Goal: Task Accomplishment & Management: Complete application form

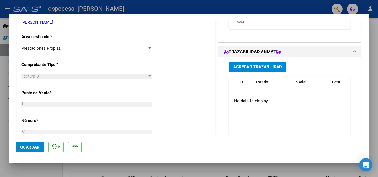
scroll to position [133, 0]
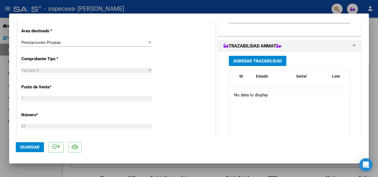
click at [184, 58] on div "CUIT * 27-42281594-0 Ingresar CUIT ANALISIS PRESTADOR [PERSON_NAME] [PERSON_NAM…" at bounding box center [116, 147] width 198 height 361
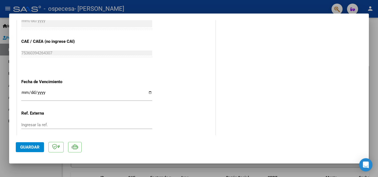
scroll to position [327, 0]
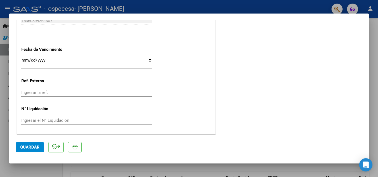
click at [151, 63] on app-form-text-field "Fecha de Vencimiento Ingresar la fecha" at bounding box center [88, 57] width 135 height 20
click at [146, 59] on input "Ingresar la fecha" at bounding box center [86, 62] width 131 height 9
click at [148, 59] on input "Ingresar la fecha" at bounding box center [86, 62] width 131 height 9
click at [34, 149] on span "Guardar" at bounding box center [29, 147] width 19 height 5
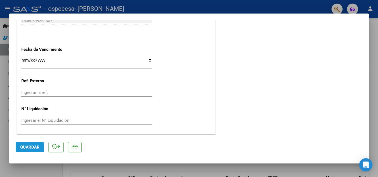
click at [34, 147] on span "Guardar" at bounding box center [29, 147] width 19 height 5
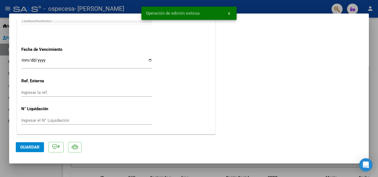
click at [3, 81] on div at bounding box center [189, 88] width 378 height 177
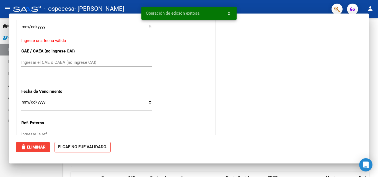
scroll to position [0, 0]
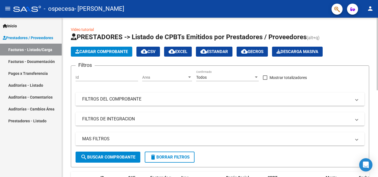
click at [120, 52] on span "Cargar Comprobante" at bounding box center [101, 51] width 53 height 5
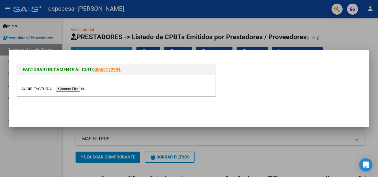
click at [87, 86] on div at bounding box center [116, 89] width 190 height 6
click at [88, 88] on input "file" at bounding box center [56, 89] width 70 height 6
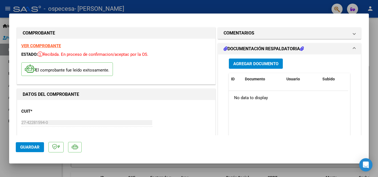
click at [146, 105] on div "CUIT * 27-42281594-0 Ingresar CUIT ANALISIS PRESTADOR [PERSON_NAME] [PERSON_NAM…" at bounding box center [116, 128] width 190 height 49
click at [265, 66] on span "Agregar Documento" at bounding box center [255, 63] width 45 height 5
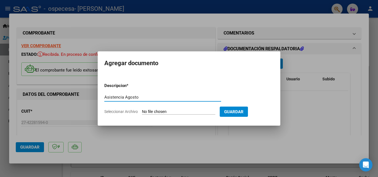
type input "Asistencia Agosto"
click at [163, 110] on input "Seleccionar Archivo" at bounding box center [178, 112] width 73 height 5
type input "C:\fakepath\WhatsApp Image [DATE] 14.06.51.jpeg"
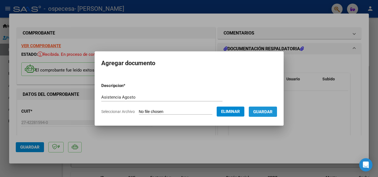
click at [267, 114] on span "Guardar" at bounding box center [262, 112] width 19 height 5
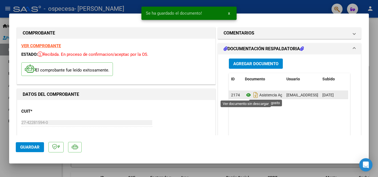
click at [246, 94] on icon at bounding box center [248, 95] width 7 height 7
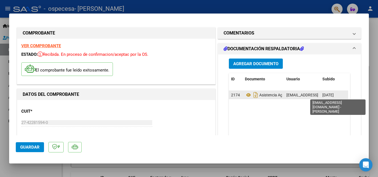
click at [291, 96] on span "[EMAIL_ADDRESS][DOMAIN_NAME] - [PERSON_NAME]" at bounding box center [333, 95] width 94 height 4
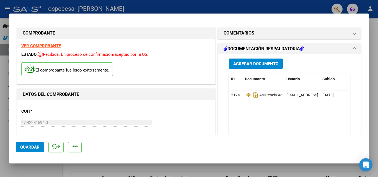
click at [295, 111] on datatable-body "2174 Asistencia Agosto [EMAIL_ADDRESS][DOMAIN_NAME] - [PERSON_NAME] [DATE]" at bounding box center [288, 116] width 119 height 51
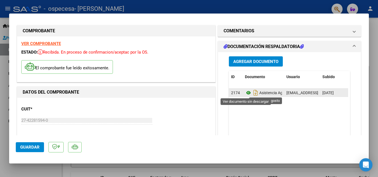
click at [246, 92] on icon at bounding box center [248, 93] width 7 height 7
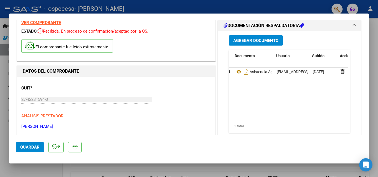
scroll to position [0, 27]
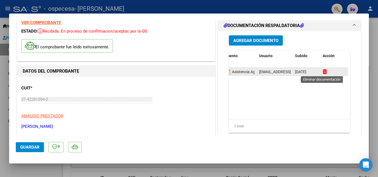
click at [323, 72] on icon at bounding box center [325, 71] width 4 height 5
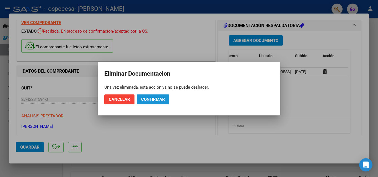
click at [163, 101] on span "Confirmar" at bounding box center [153, 99] width 24 height 5
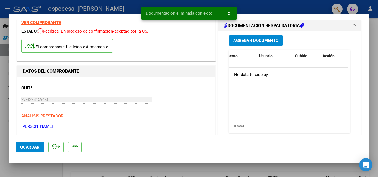
scroll to position [0, 0]
click at [270, 42] on span "Agregar Documento" at bounding box center [255, 40] width 45 height 5
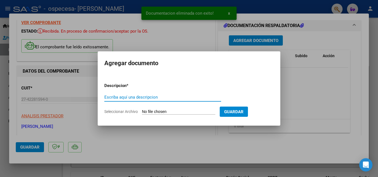
click at [167, 112] on input "Seleccionar Archivo" at bounding box center [178, 112] width 73 height 5
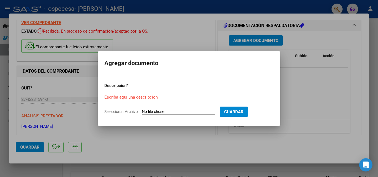
type input "C:\fakepath\WhatsApp Image [DATE] 14.08.37.jpeg"
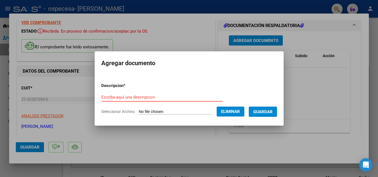
click at [138, 95] on input "Escriba aquí una descripcion" at bounding box center [161, 97] width 121 height 5
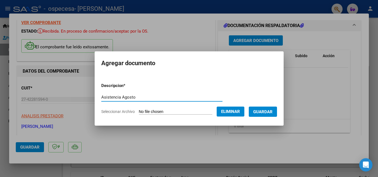
type input "Asistencia Agosto"
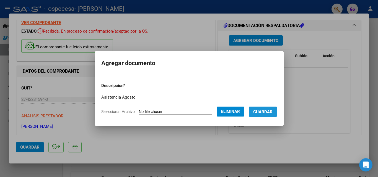
click at [264, 110] on span "Guardar" at bounding box center [262, 112] width 19 height 5
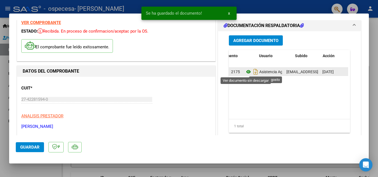
click at [246, 74] on icon at bounding box center [248, 72] width 7 height 7
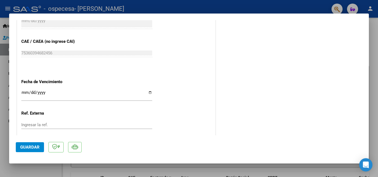
scroll to position [327, 0]
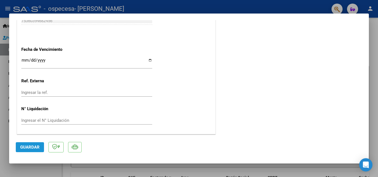
click at [29, 150] on span "Guardar" at bounding box center [29, 147] width 19 height 5
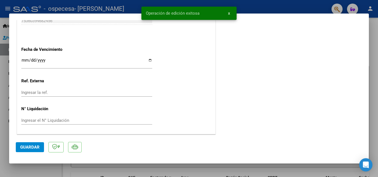
click at [288, 5] on div at bounding box center [189, 88] width 378 height 177
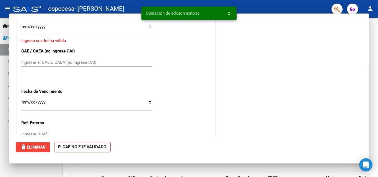
scroll to position [0, 0]
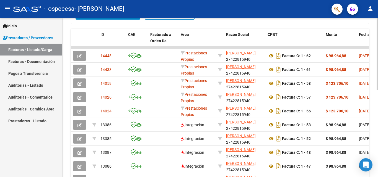
scroll to position [144, 0]
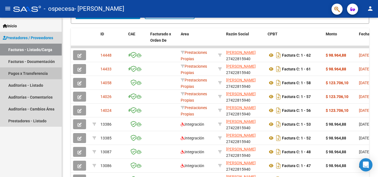
click at [29, 76] on link "Pagos x Transferencia" at bounding box center [31, 74] width 62 height 12
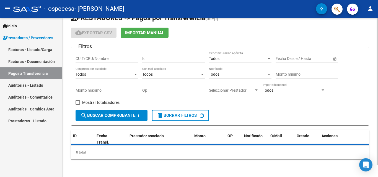
scroll to position [25, 0]
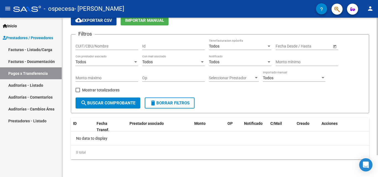
click at [69, 132] on div "PRESTADORES -> Pagos por Transferencia (alt+p) cloud_download Exportar CSV Impo…" at bounding box center [220, 84] width 316 height 185
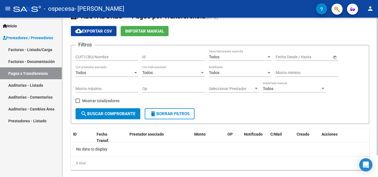
scroll to position [14, 0]
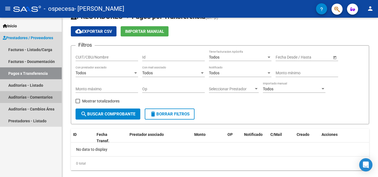
click at [37, 100] on link "Auditorías - Comentarios" at bounding box center [31, 97] width 62 height 12
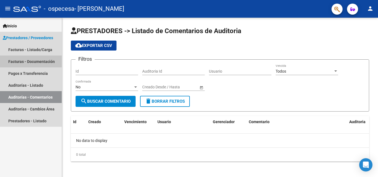
click at [34, 63] on link "Facturas - Documentación" at bounding box center [31, 62] width 62 height 12
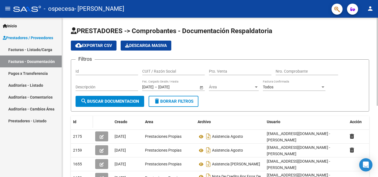
click at [79, 119] on div "Id" at bounding box center [82, 122] width 18 height 6
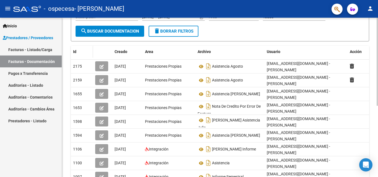
scroll to position [78, 0]
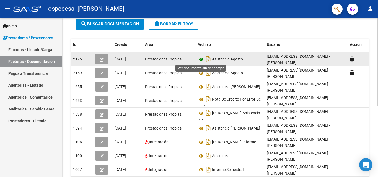
click at [201, 60] on icon at bounding box center [201, 59] width 7 height 7
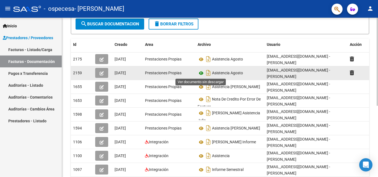
click at [202, 73] on icon at bounding box center [201, 73] width 7 height 7
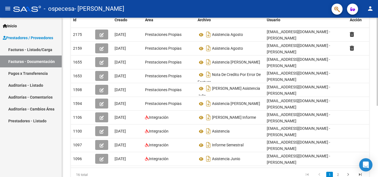
scroll to position [124, 0]
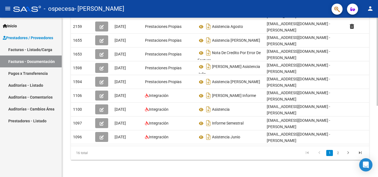
click at [378, 103] on div at bounding box center [377, 133] width 1 height 88
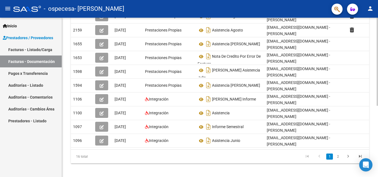
scroll to position [121, 0]
click at [373, 118] on div "PRESTADORES -> Comprobantes - Documentación Respaldatoria cloud_download Export…" at bounding box center [220, 39] width 317 height 284
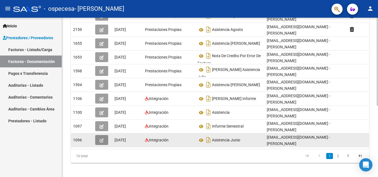
click at [98, 140] on button "button" at bounding box center [101, 140] width 13 height 10
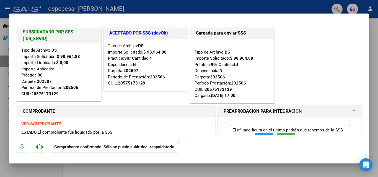
click at [102, 127] on div "VER COMPROBANTE ESTADO: El comprobante fue liquidado por la SSS." at bounding box center [116, 129] width 198 height 25
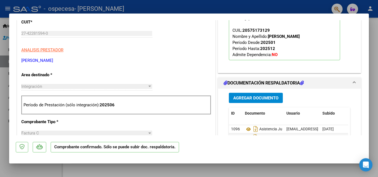
scroll to position [150, 0]
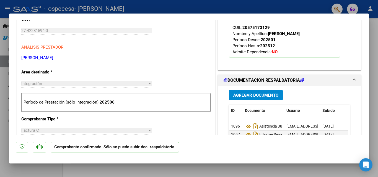
click at [148, 84] on div at bounding box center [149, 83] width 3 height 1
click at [374, 39] on div at bounding box center [189, 88] width 378 height 177
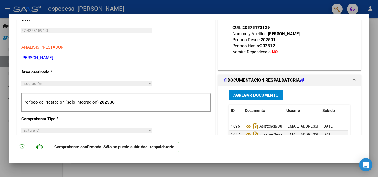
type input "$ 0,00"
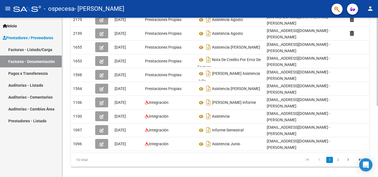
scroll to position [129, 0]
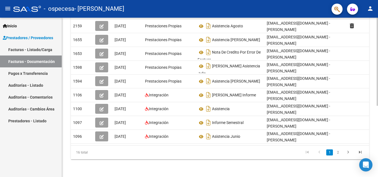
click at [376, 118] on div "PRESTADORES -> Comprobantes - Documentación Respaldatoria cloud_download Export…" at bounding box center [220, 35] width 317 height 284
click at [347, 153] on icon "go to next page" at bounding box center [348, 153] width 7 height 7
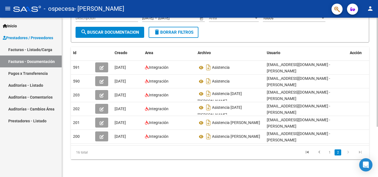
scroll to position [74, 0]
click at [322, 152] on icon "go to previous page" at bounding box center [319, 153] width 7 height 7
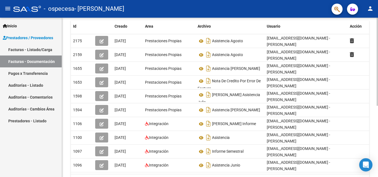
scroll to position [96, 0]
click at [378, 106] on div at bounding box center [377, 117] width 1 height 88
click at [9, 27] on span "Inicio" at bounding box center [10, 26] width 14 height 6
